Goal: Browse casually: Explore the website without a specific task or goal

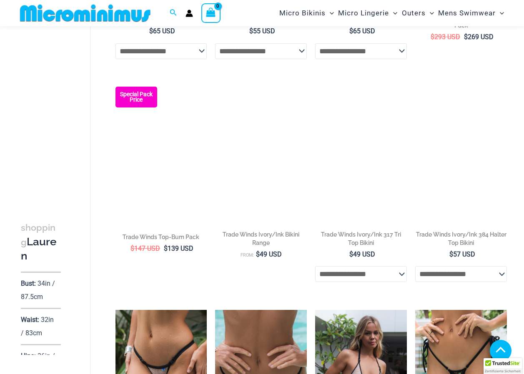
scroll to position [535, 0]
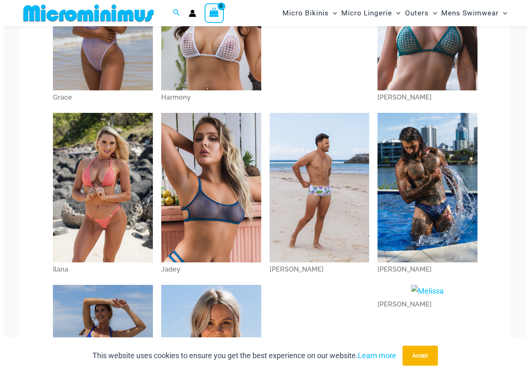
scroll to position [330, 0]
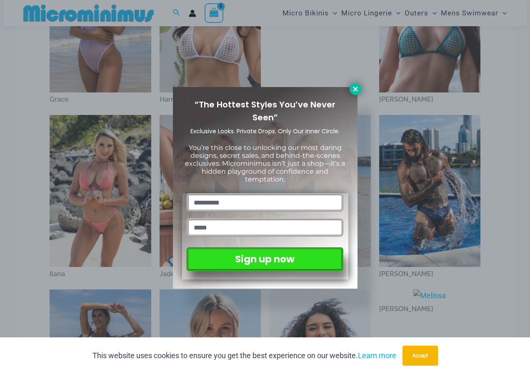
click at [356, 89] on icon at bounding box center [355, 88] width 7 height 7
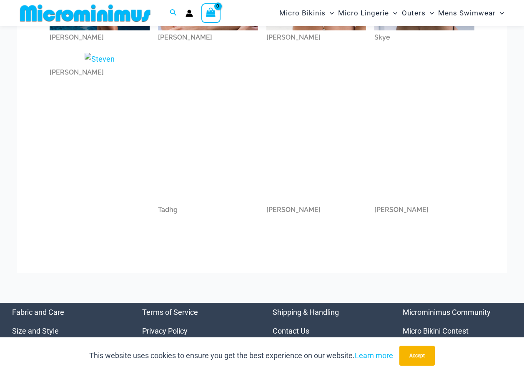
scroll to position [827, 0]
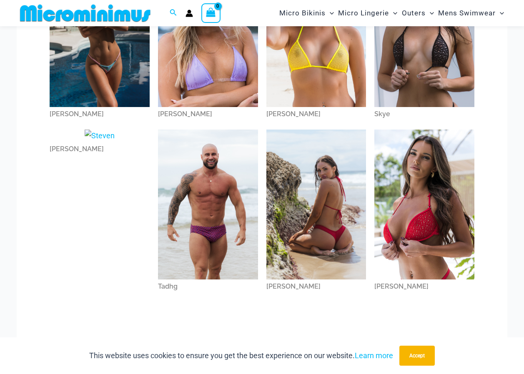
click at [438, 251] on img at bounding box center [424, 205] width 100 height 150
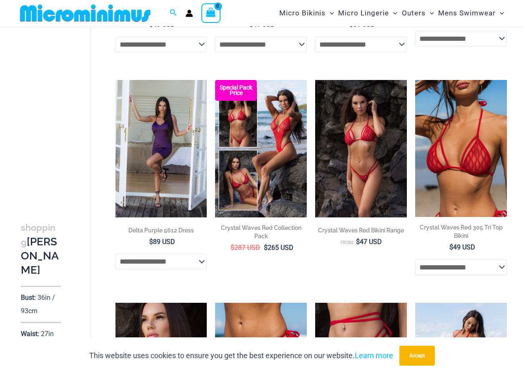
scroll to position [1326, 0]
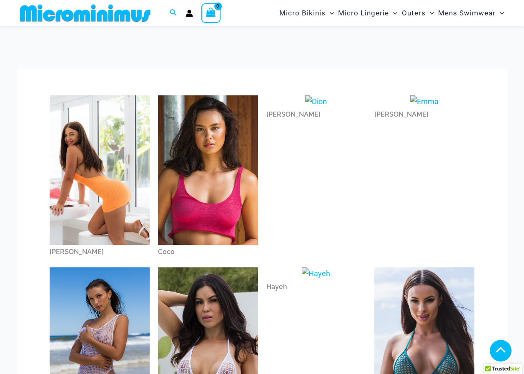
scroll to position [827, 0]
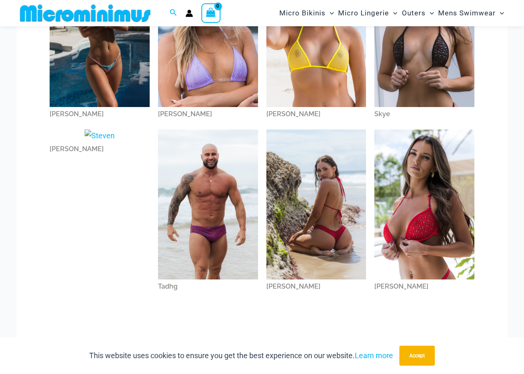
click at [318, 244] on img at bounding box center [316, 205] width 100 height 150
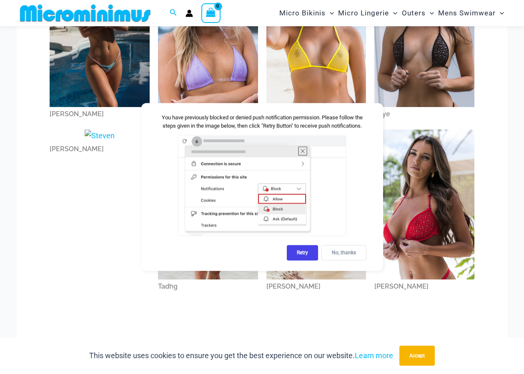
click at [346, 250] on div "No, thanks" at bounding box center [343, 252] width 45 height 15
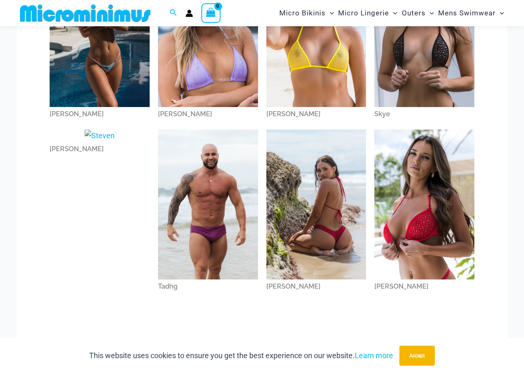
click at [422, 217] on img at bounding box center [424, 205] width 100 height 150
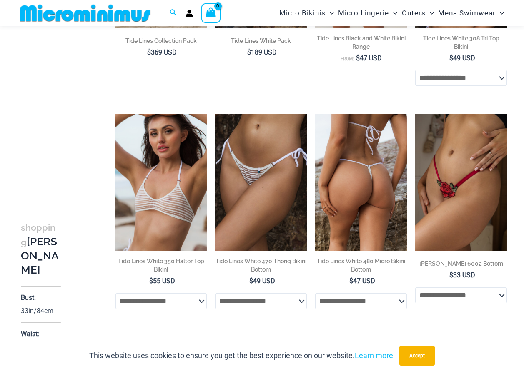
scroll to position [410, 0]
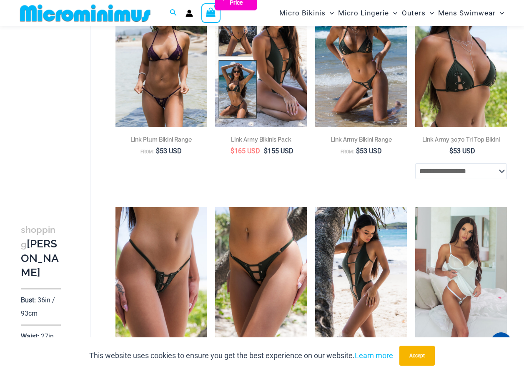
scroll to position [160, 0]
